Goal: Information Seeking & Learning: Learn about a topic

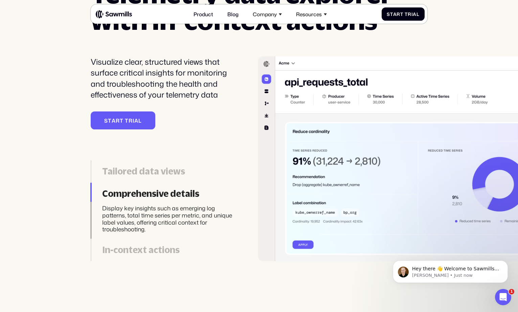
click at [91, 170] on div at bounding box center [91, 171] width 1 height 22
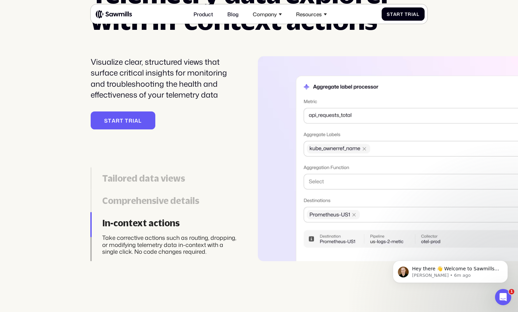
click at [179, 183] on div "Tailored data views" at bounding box center [170, 178] width 137 height 11
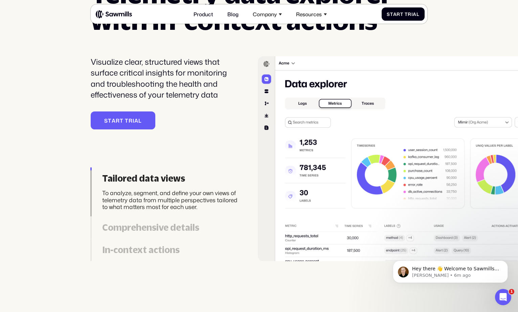
click at [163, 228] on div "Comprehensive details" at bounding box center [170, 227] width 137 height 11
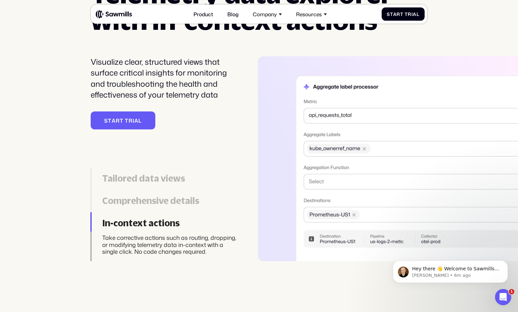
click at [129, 202] on div "Comprehensive details" at bounding box center [170, 200] width 137 height 11
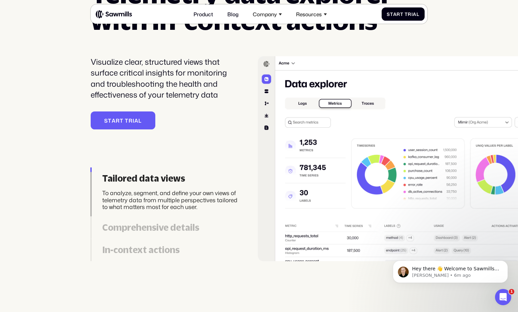
click at [148, 255] on link "In-context actions Take corrective actions such as routing, dropping, or modify…" at bounding box center [165, 250] width 149 height 22
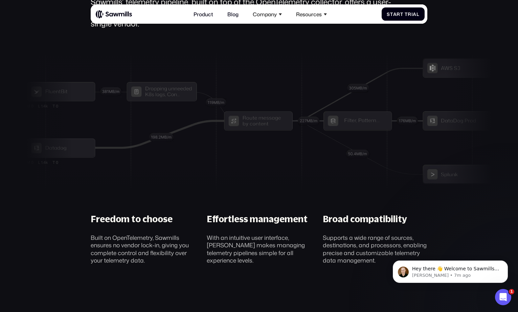
scroll to position [2044, 0]
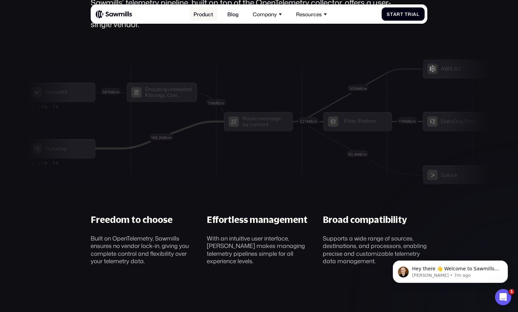
click at [203, 14] on link "Product" at bounding box center [203, 14] width 27 height 14
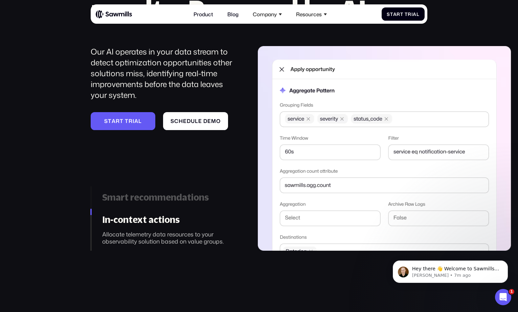
scroll to position [761, 0]
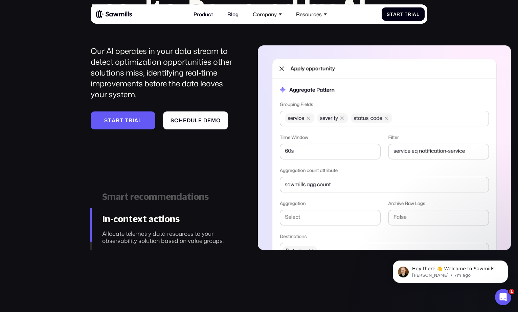
click at [158, 193] on div "Smart recommendations" at bounding box center [170, 196] width 137 height 11
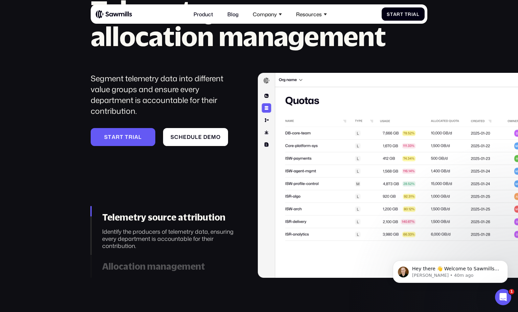
scroll to position [2090, 0]
